Goal: Check status: Check status

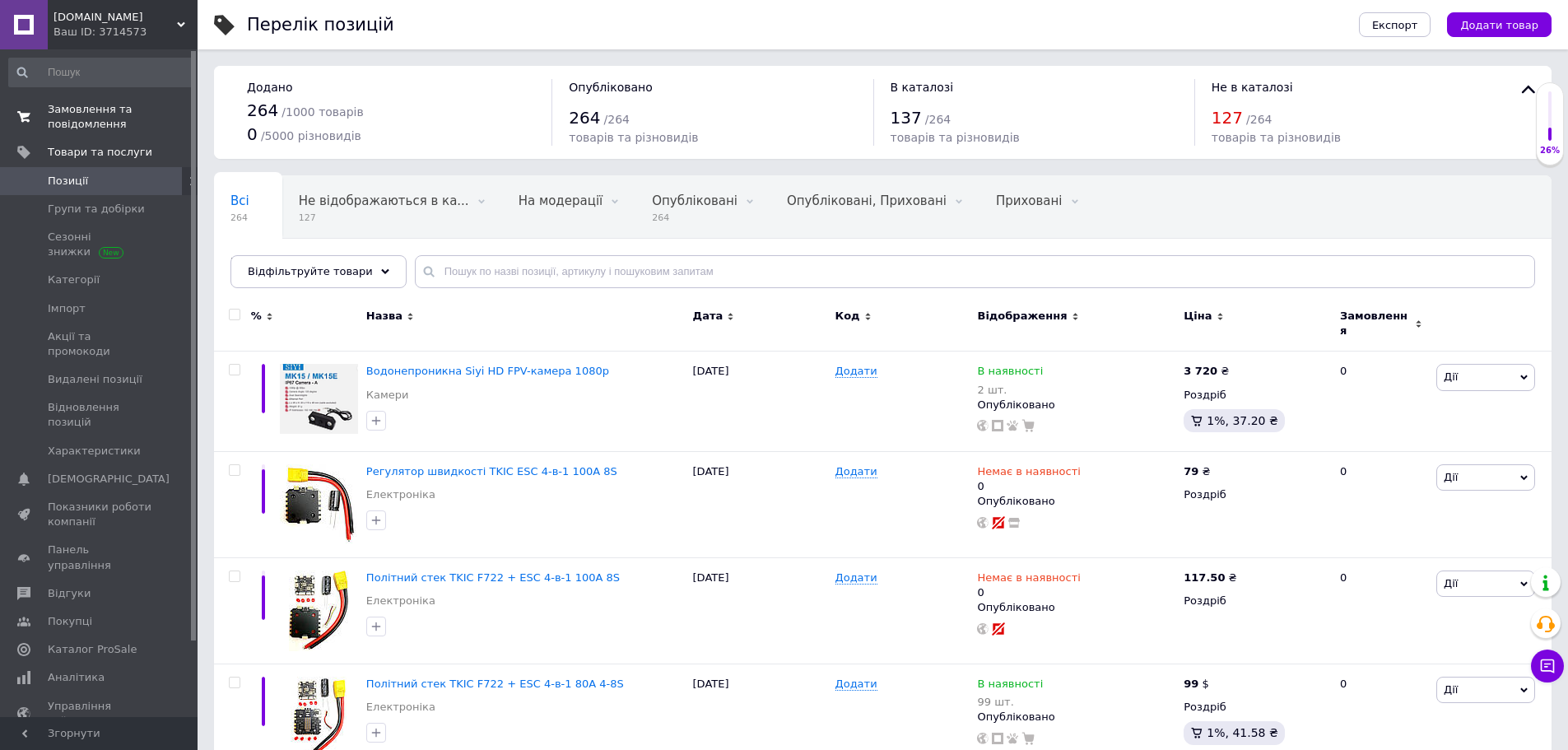
click at [77, 127] on span "Замовлення та повідомлення" at bounding box center [100, 117] width 105 height 30
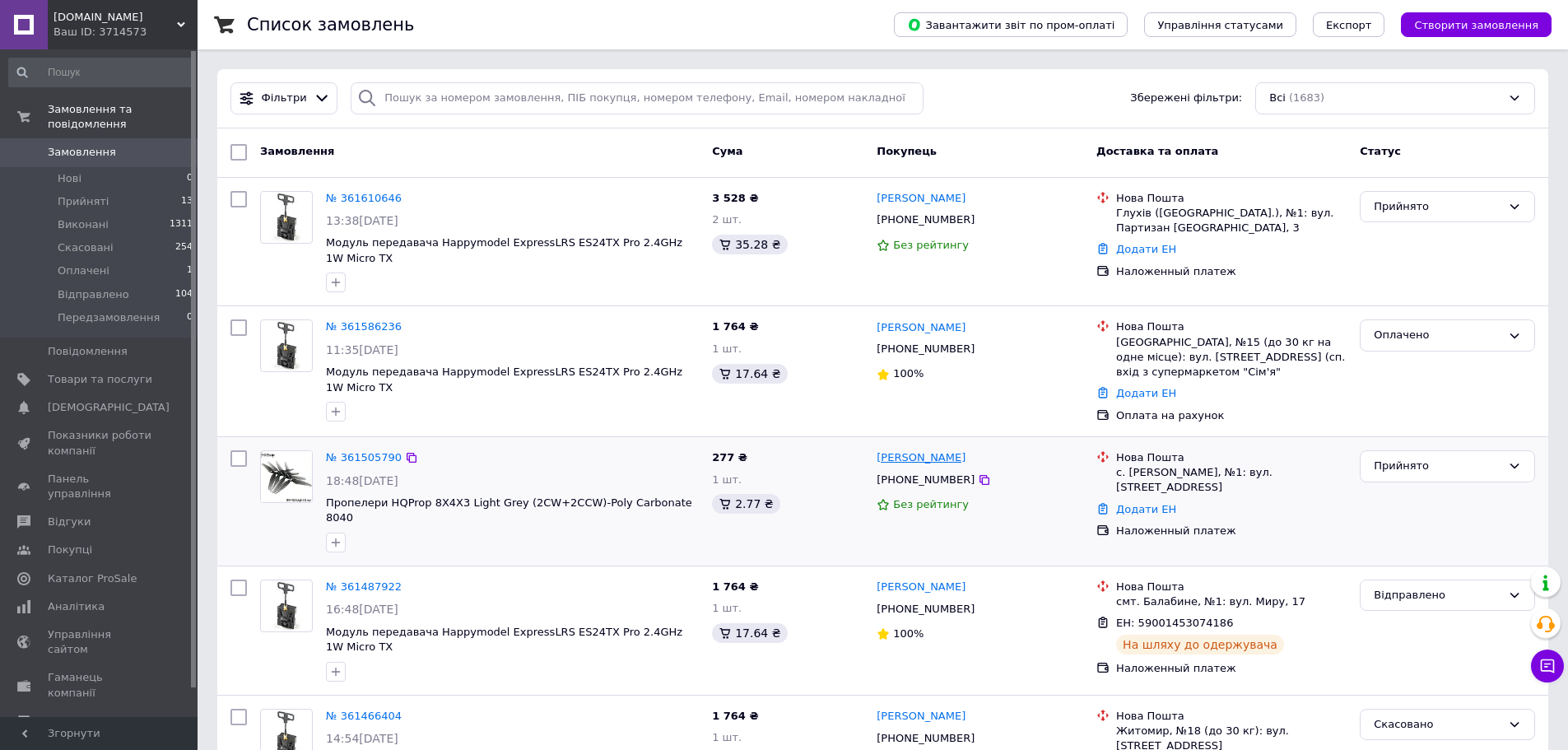
drag, startPoint x: 975, startPoint y: 457, endPoint x: 911, endPoint y: 455, distance: 64.0
click at [911, 455] on div "[PERSON_NAME]" at bounding box center [980, 458] width 210 height 19
copy link "[PERSON_NAME]"
click at [1146, 503] on link "Додати ЕН" at bounding box center [1146, 509] width 60 height 12
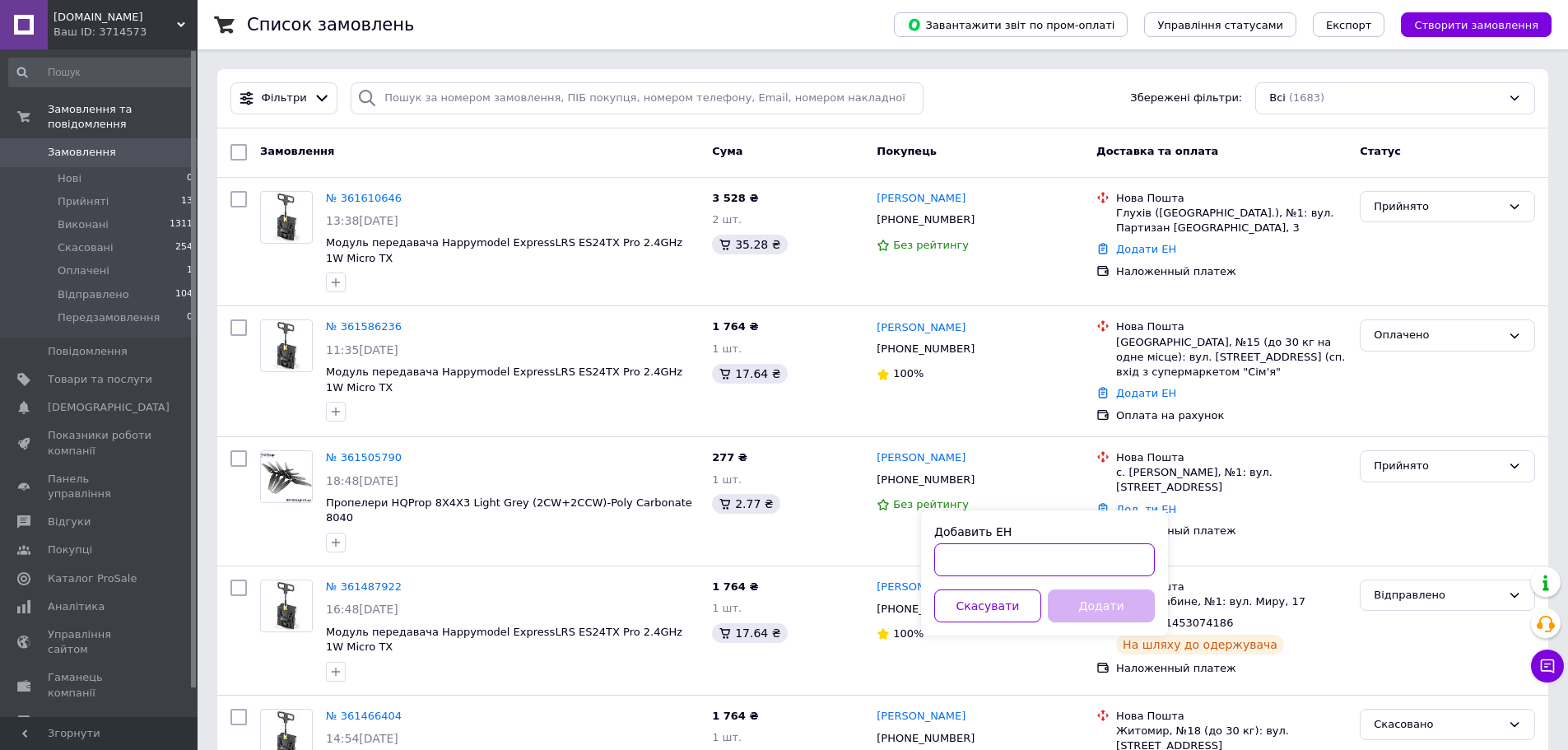
click at [1016, 558] on input "Добавить ЕН" at bounding box center [1044, 559] width 221 height 33
paste input "59001453415811"
type input "59001453415811"
click at [1107, 601] on button "Додати" at bounding box center [1102, 605] width 107 height 33
click at [1401, 463] on div "Прийнято" at bounding box center [1438, 466] width 128 height 17
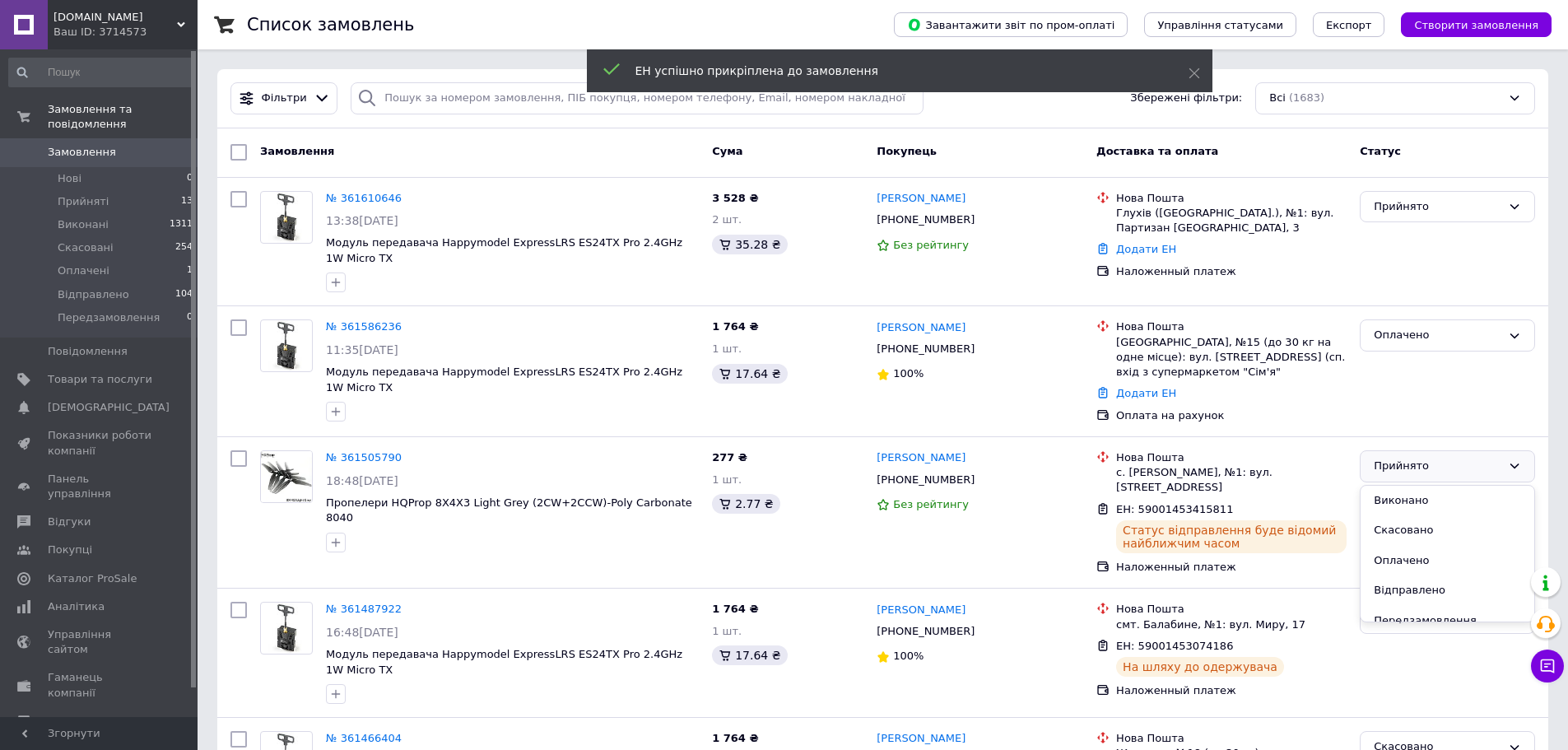
click at [1418, 591] on li "Відправлено" at bounding box center [1448, 591] width 174 height 31
